Goal: Information Seeking & Learning: Learn about a topic

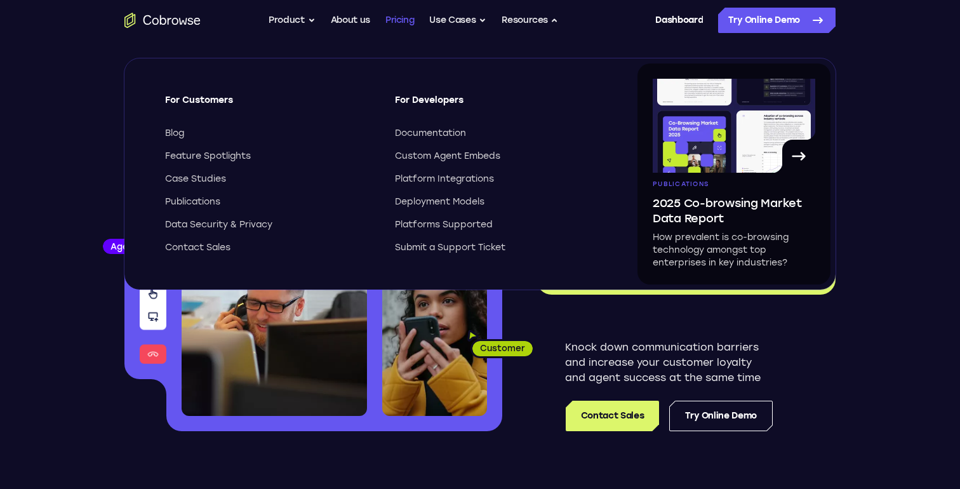
click at [395, 17] on link "Pricing" at bounding box center [399, 20] width 29 height 25
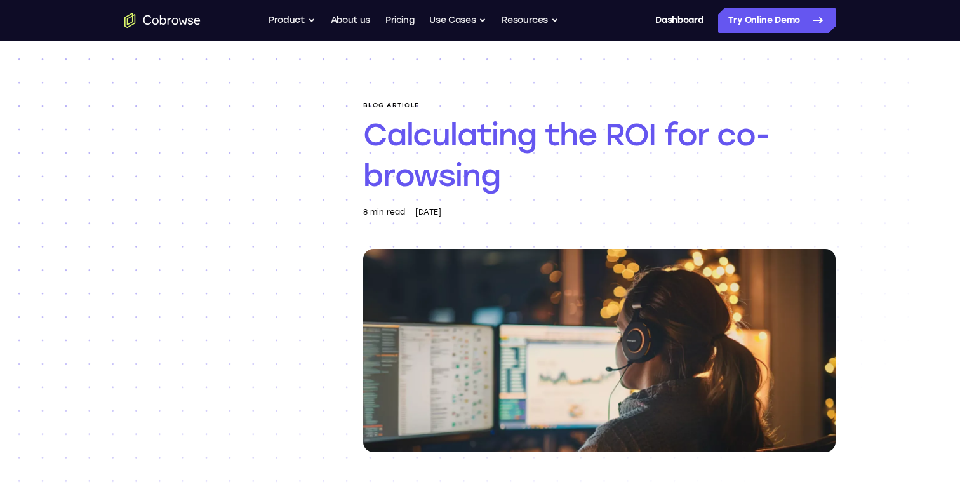
click at [547, 133] on h1 "Calculating the ROI for co-browsing" at bounding box center [599, 154] width 472 height 81
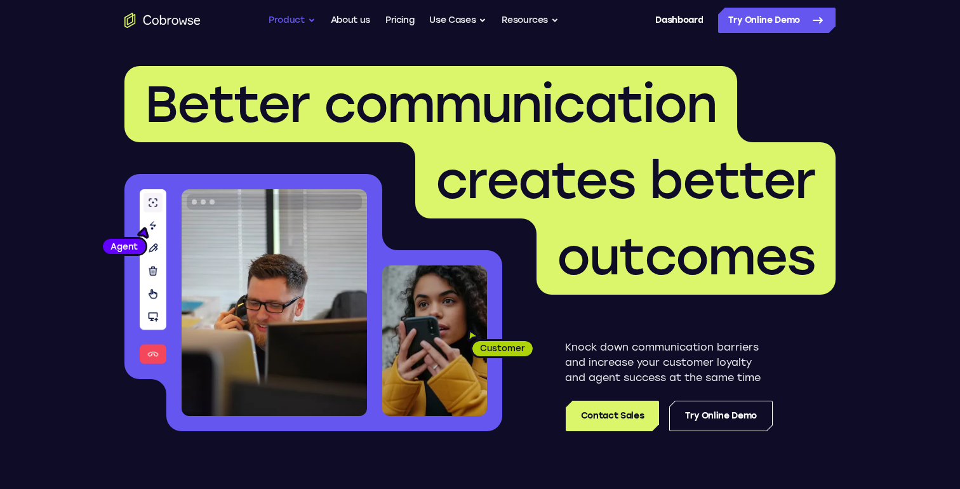
click at [295, 23] on button "Product" at bounding box center [292, 20] width 47 height 25
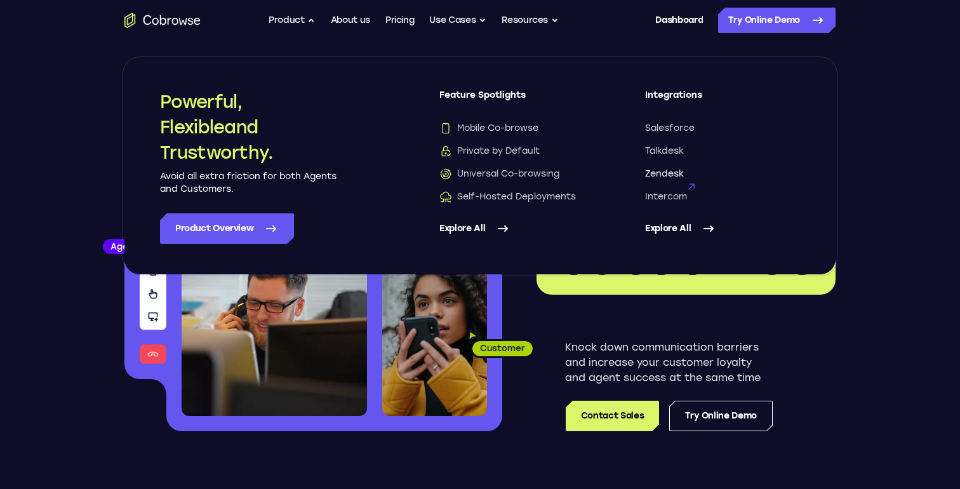
click at [677, 175] on span "Zendesk" at bounding box center [664, 174] width 39 height 13
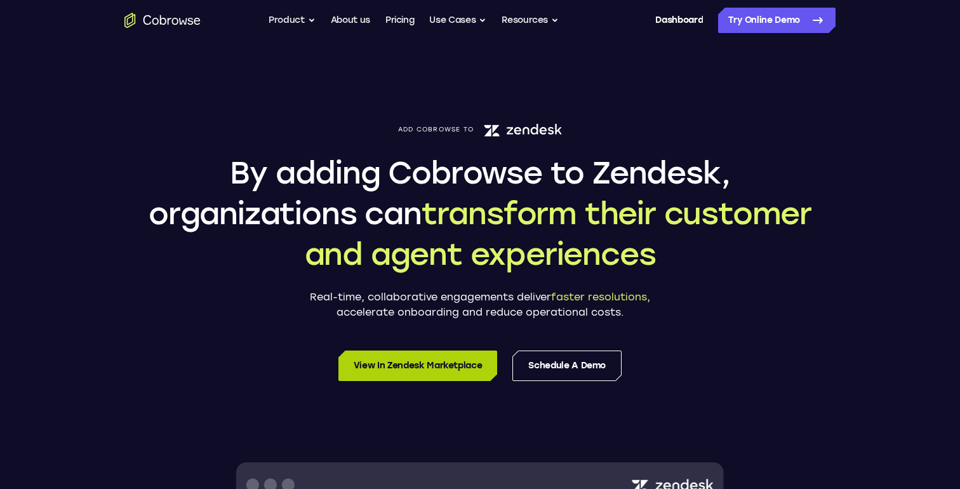
click at [439, 364] on link "View in Zendesk Marketplace" at bounding box center [417, 365] width 159 height 30
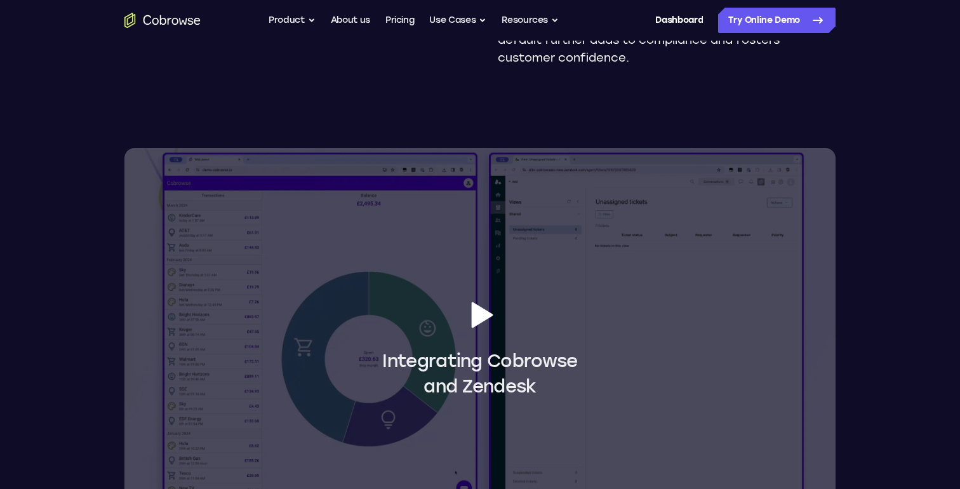
scroll to position [1042, 0]
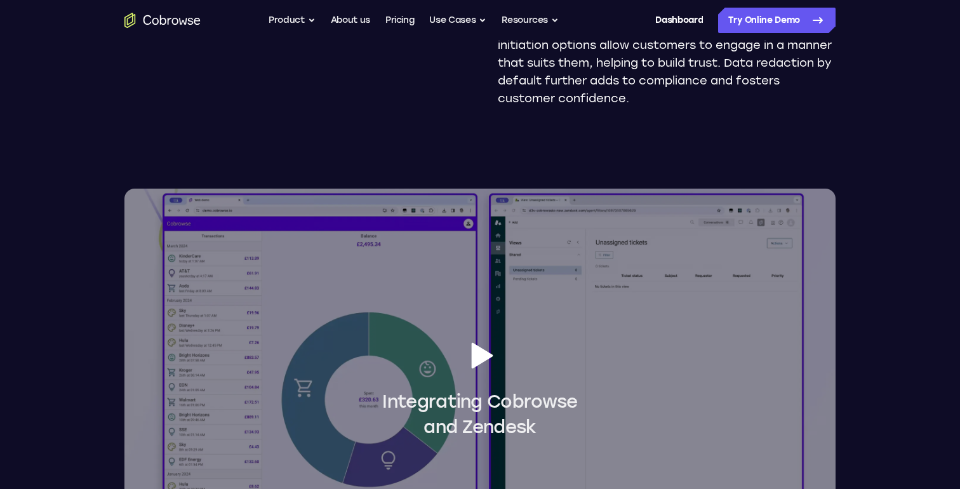
click at [498, 357] on span "Integrating Cobrowse and Zendesk" at bounding box center [479, 389] width 711 height 102
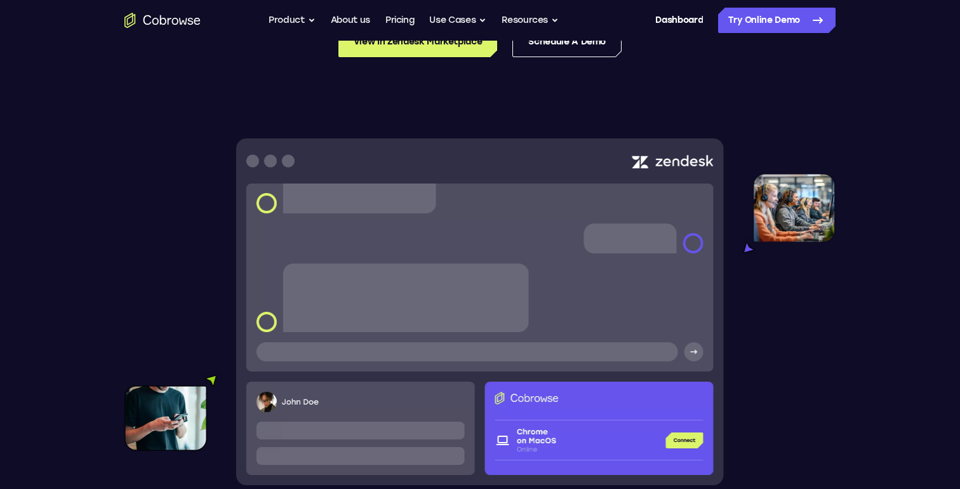
scroll to position [0, 0]
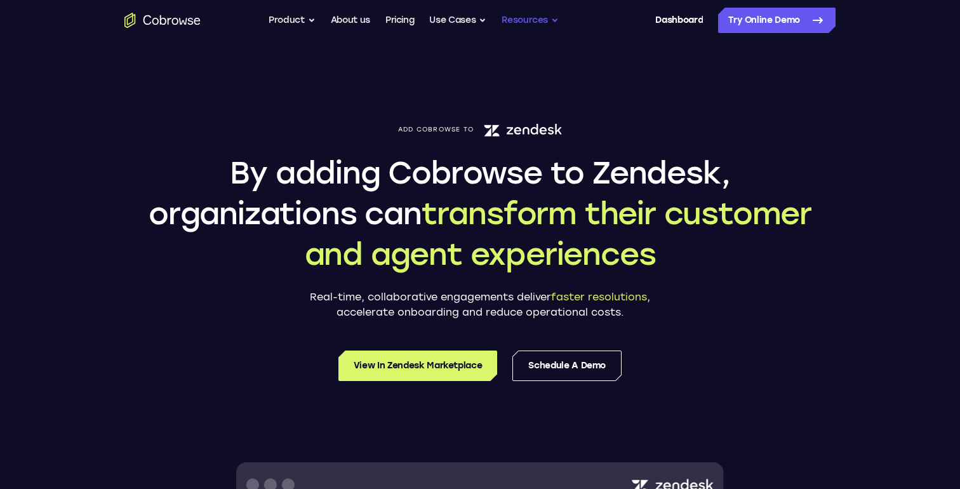
click at [548, 20] on button "Resources" at bounding box center [530, 20] width 57 height 25
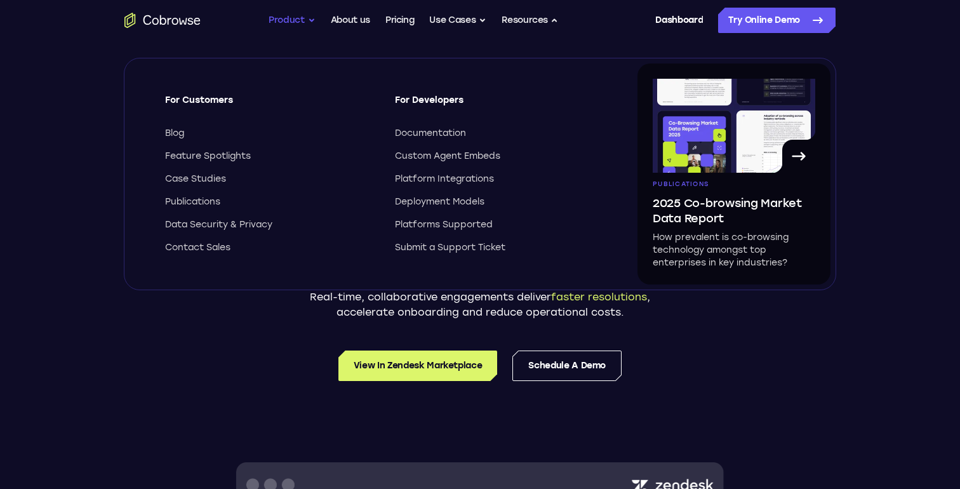
click at [312, 20] on button "Product" at bounding box center [292, 20] width 47 height 25
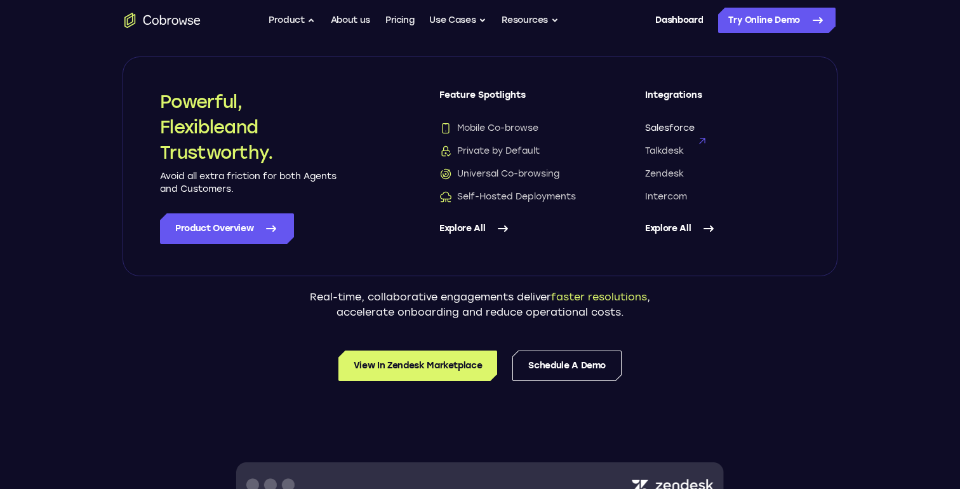
click at [674, 127] on span "Salesforce" at bounding box center [670, 128] width 50 height 13
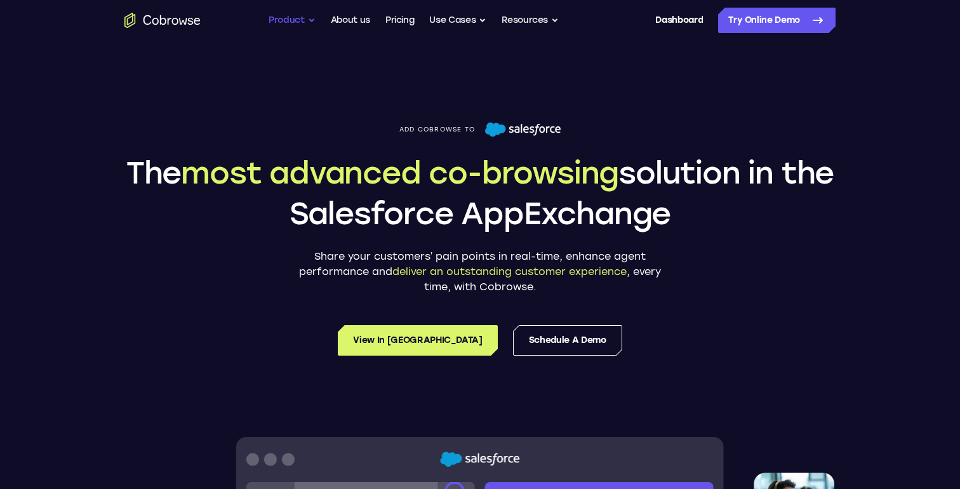
click at [287, 17] on button "Product" at bounding box center [292, 20] width 47 height 25
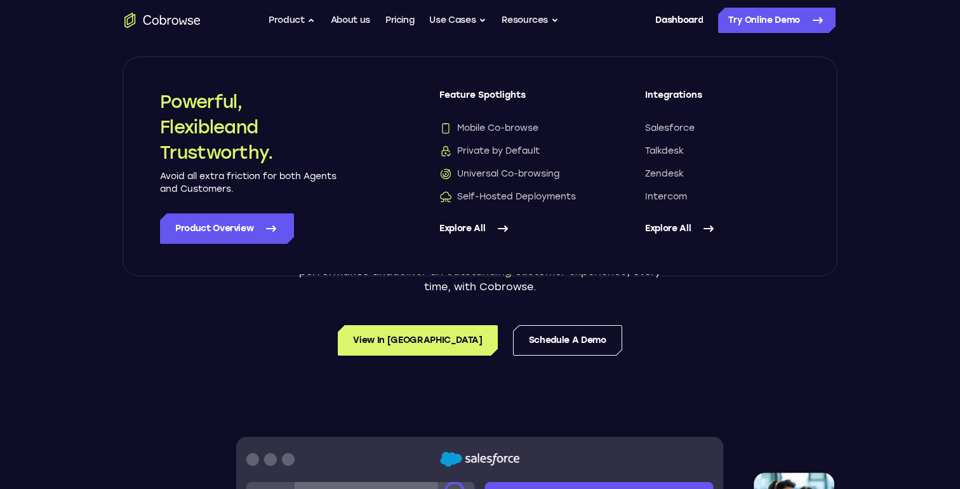
click at [665, 234] on link "Explore All" at bounding box center [722, 228] width 155 height 30
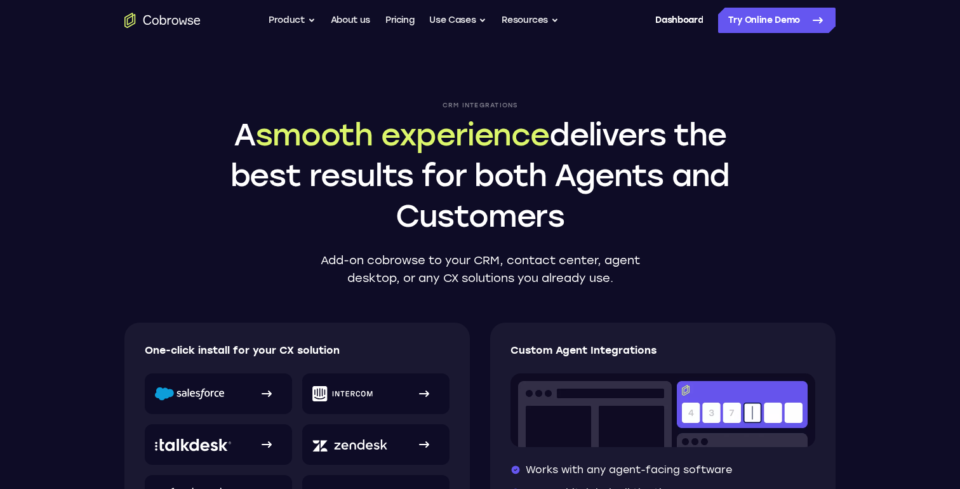
scroll to position [248, 0]
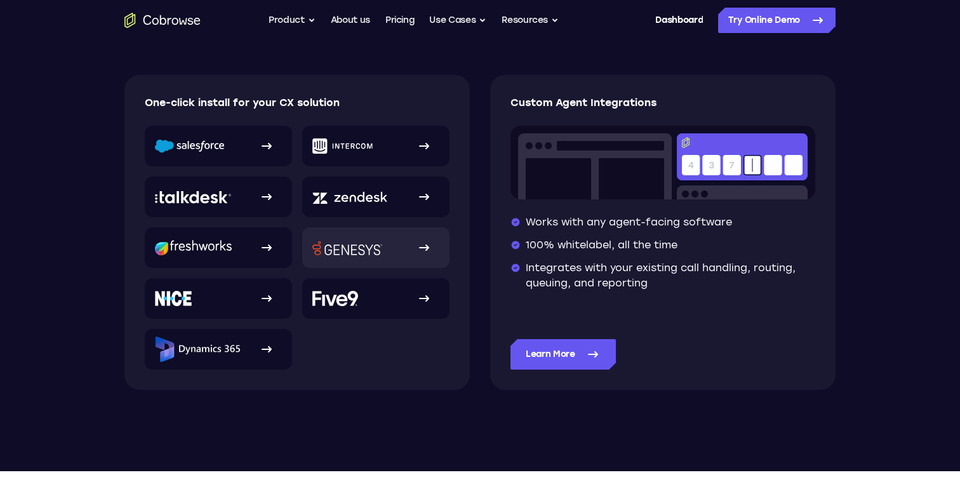
click at [374, 245] on img at bounding box center [347, 248] width 70 height 15
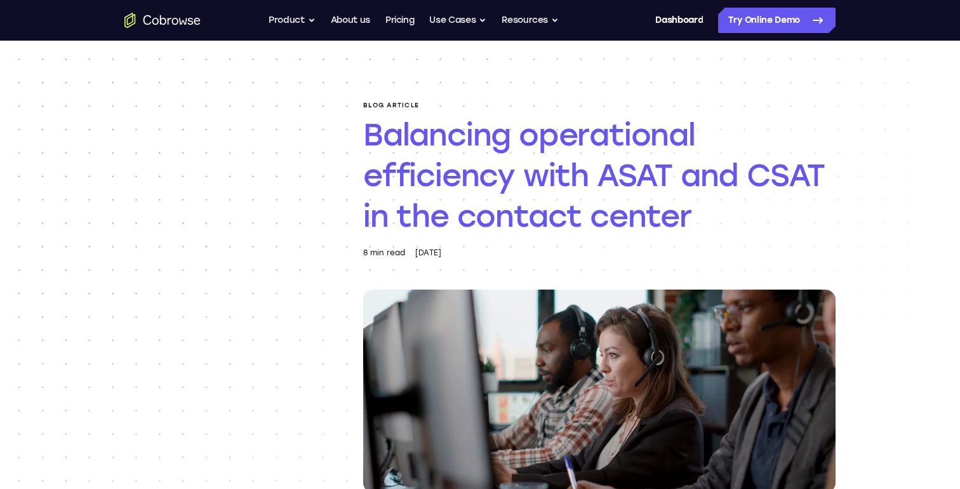
click at [509, 179] on h1 "Balancing operational efficiency with ASAT and CSAT in the contact center" at bounding box center [599, 175] width 472 height 122
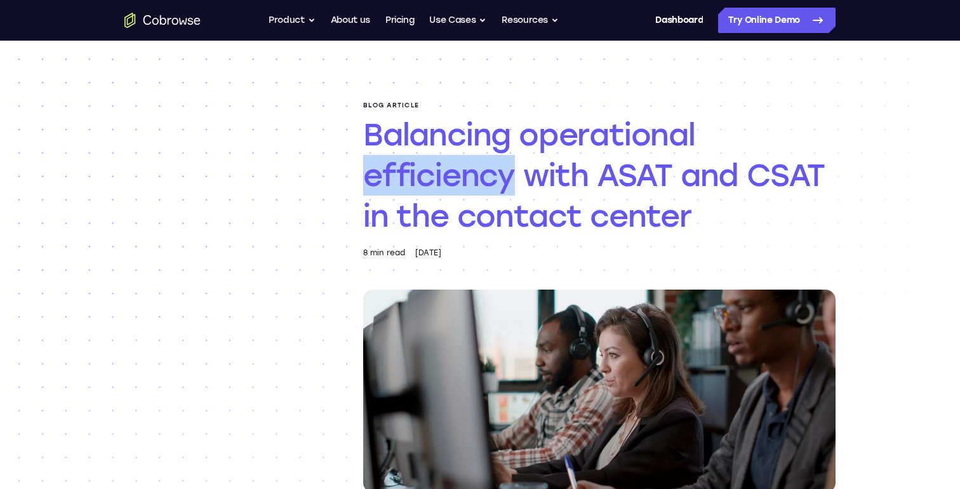
click at [509, 179] on h1 "Balancing operational efficiency with ASAT and CSAT in the contact center" at bounding box center [599, 175] width 472 height 122
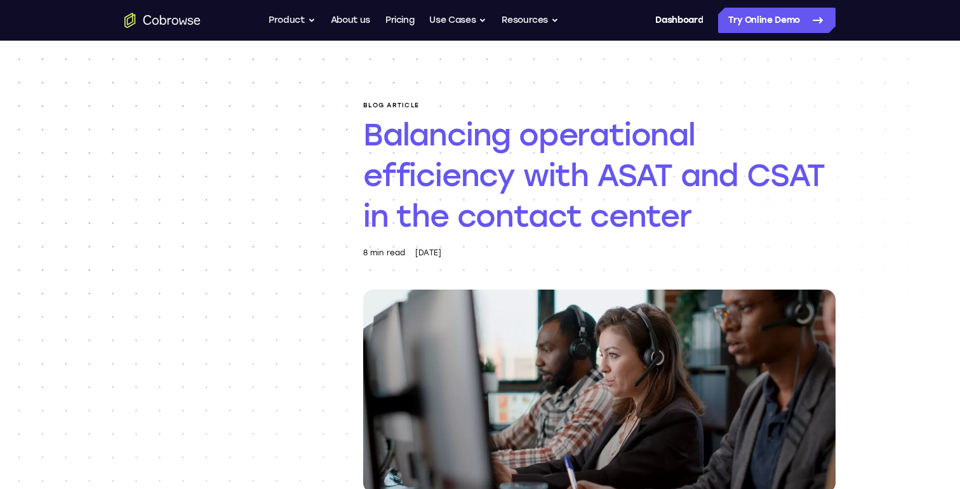
click at [509, 179] on h1 "Balancing operational efficiency with ASAT and CSAT in the contact center" at bounding box center [599, 175] width 472 height 122
click at [292, 25] on button "Product" at bounding box center [292, 20] width 47 height 25
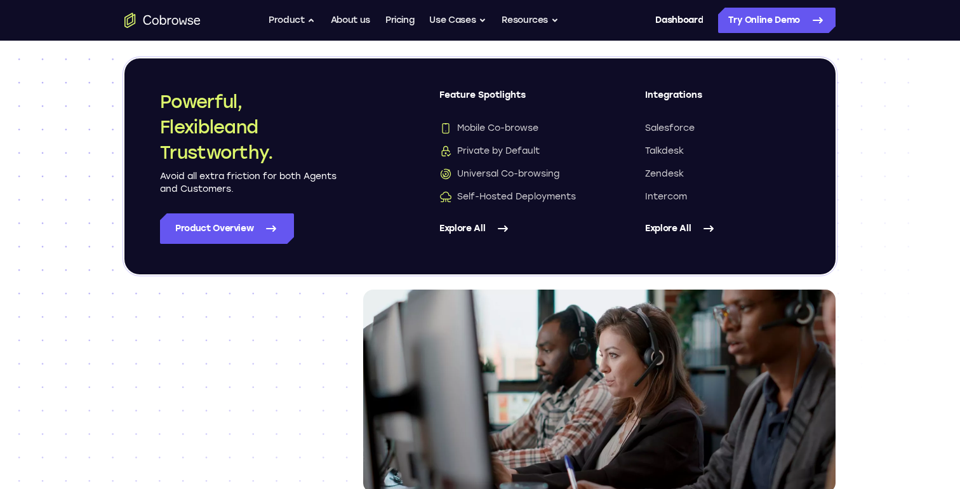
click at [684, 230] on link "Explore All" at bounding box center [722, 228] width 155 height 30
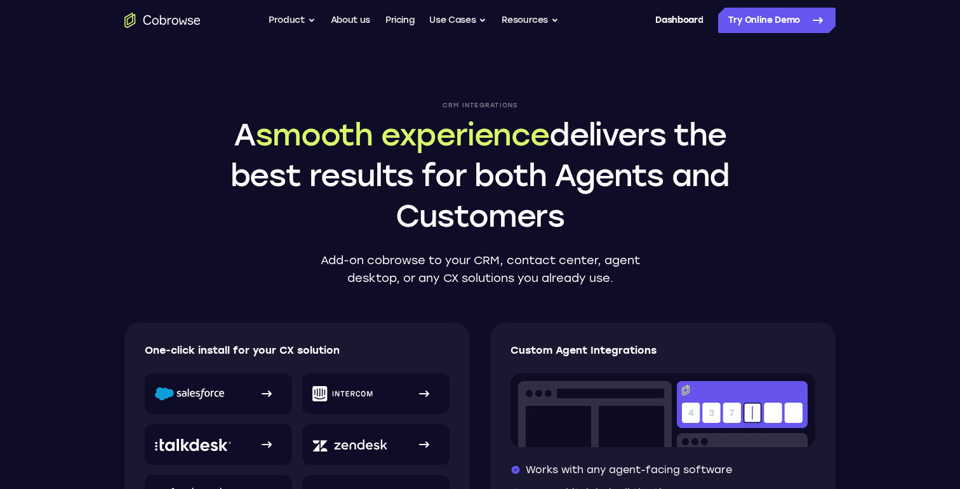
scroll to position [238, 0]
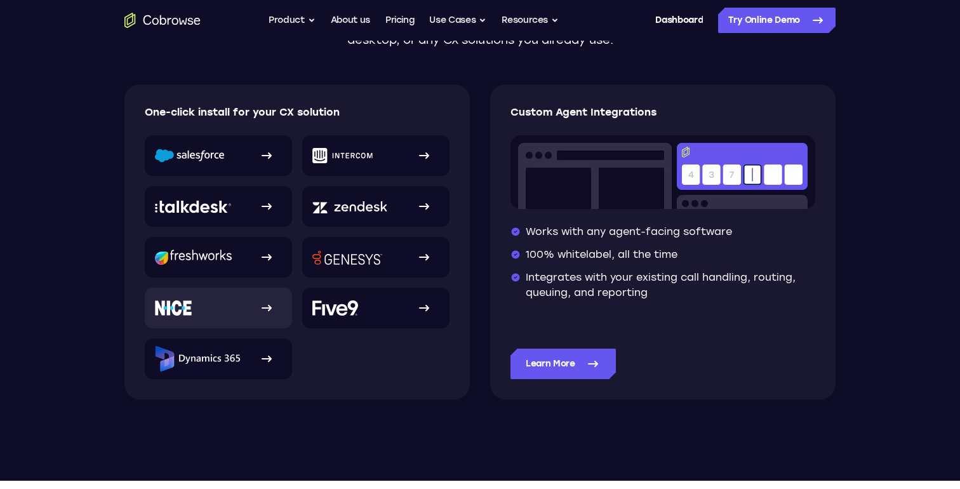
click at [233, 313] on link at bounding box center [218, 308] width 147 height 41
